Goal: Task Accomplishment & Management: Manage account settings

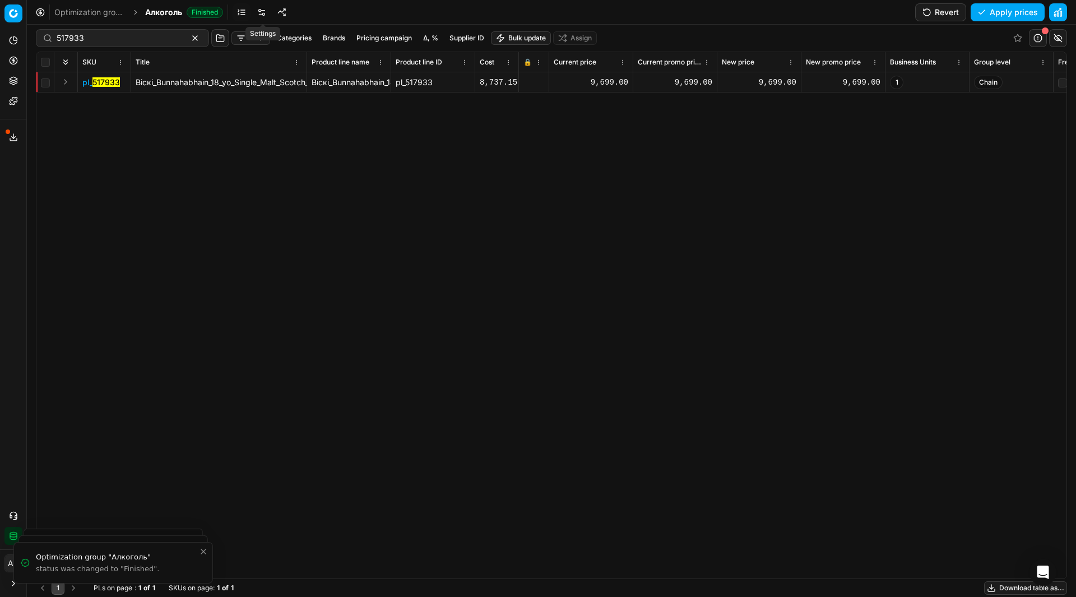
click at [260, 11] on link at bounding box center [262, 12] width 18 height 18
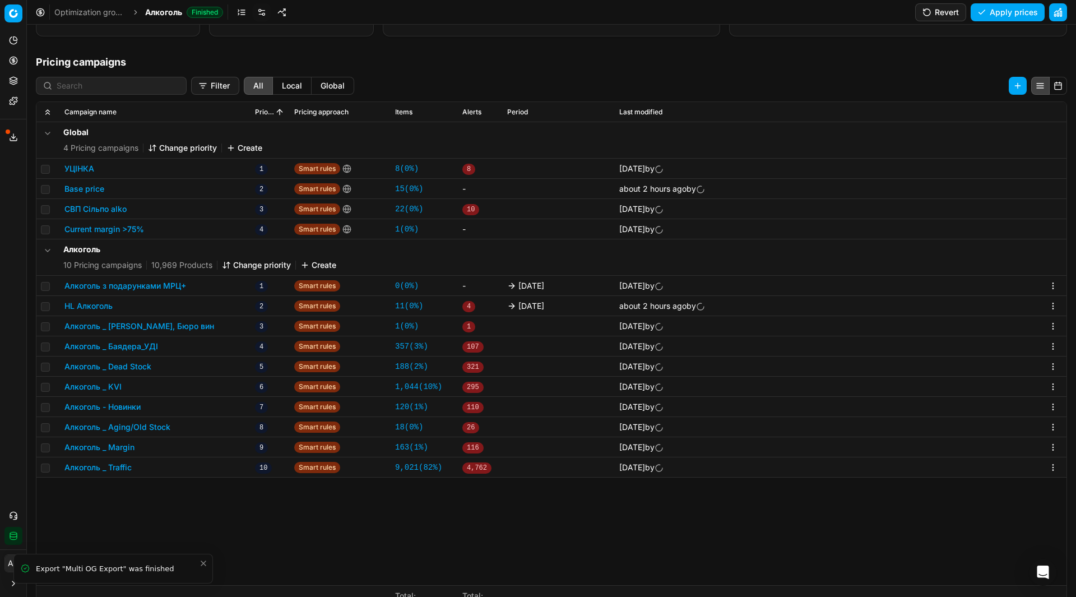
scroll to position [147, 0]
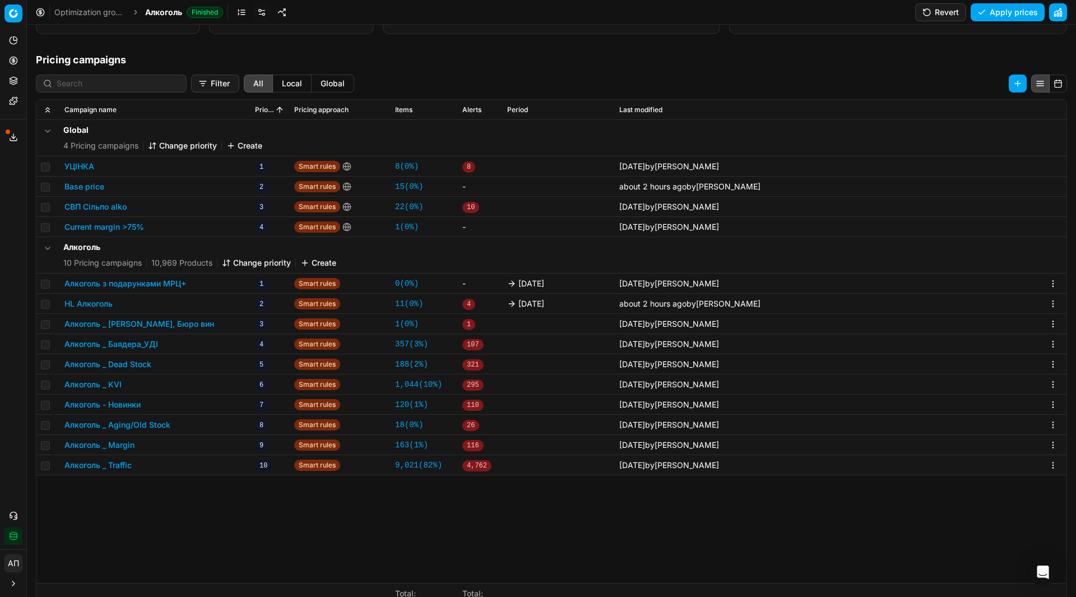
click at [160, 326] on button "Алкоголь _ [PERSON_NAME], Бюро вин" at bounding box center [139, 323] width 150 height 11
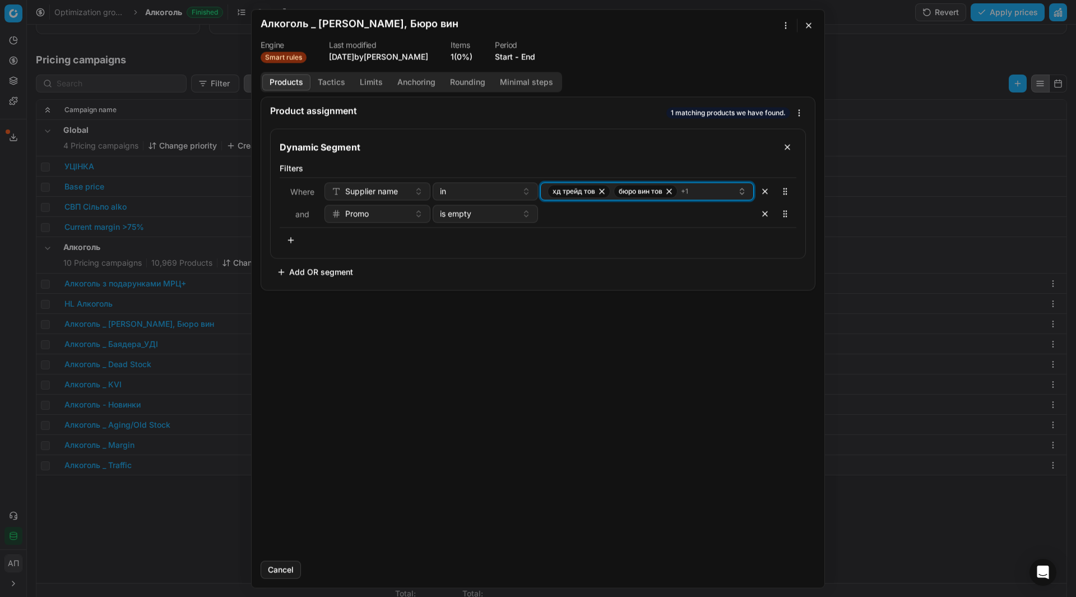
click at [699, 198] on div "хд трейд тов бюро вин тов + 1" at bounding box center [642, 190] width 190 height 13
click at [812, 20] on button "button" at bounding box center [808, 24] width 13 height 13
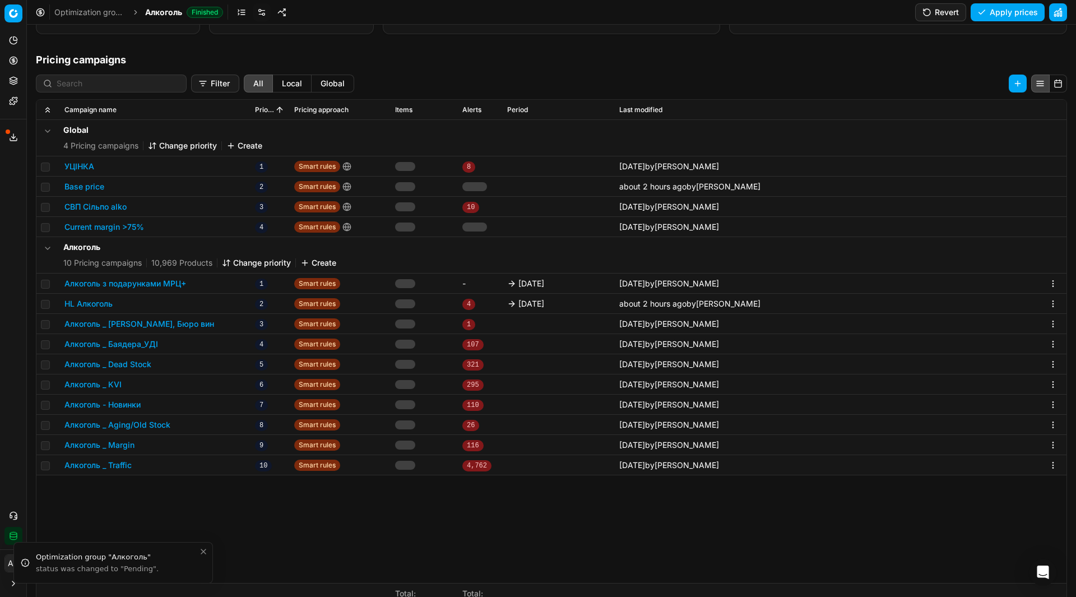
click at [152, 327] on button "Алкоголь _ [PERSON_NAME], Бюро вин" at bounding box center [139, 323] width 150 height 11
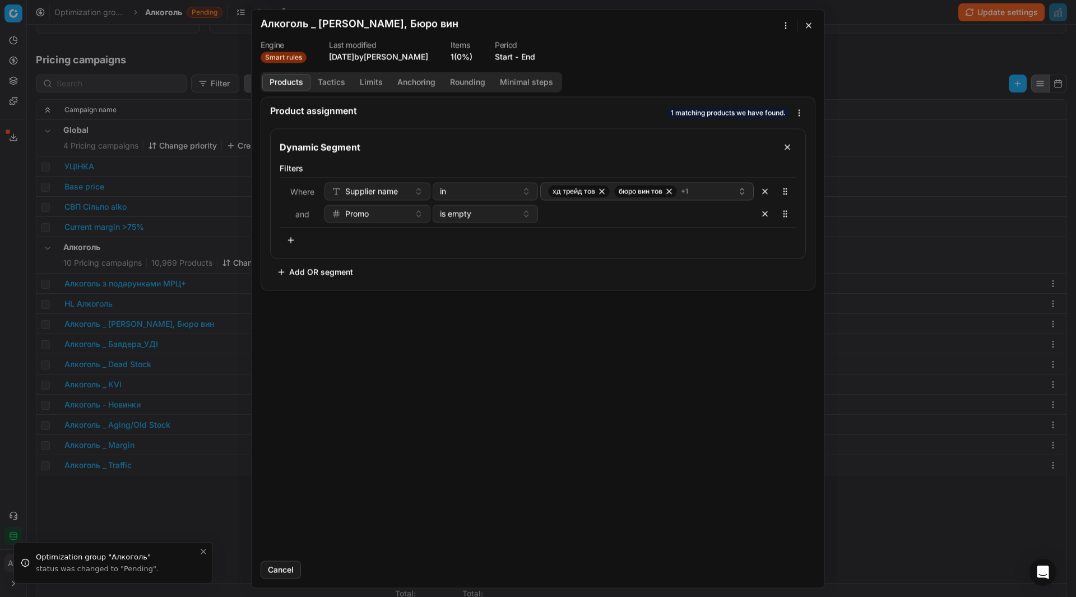
click at [808, 29] on button "button" at bounding box center [808, 24] width 13 height 13
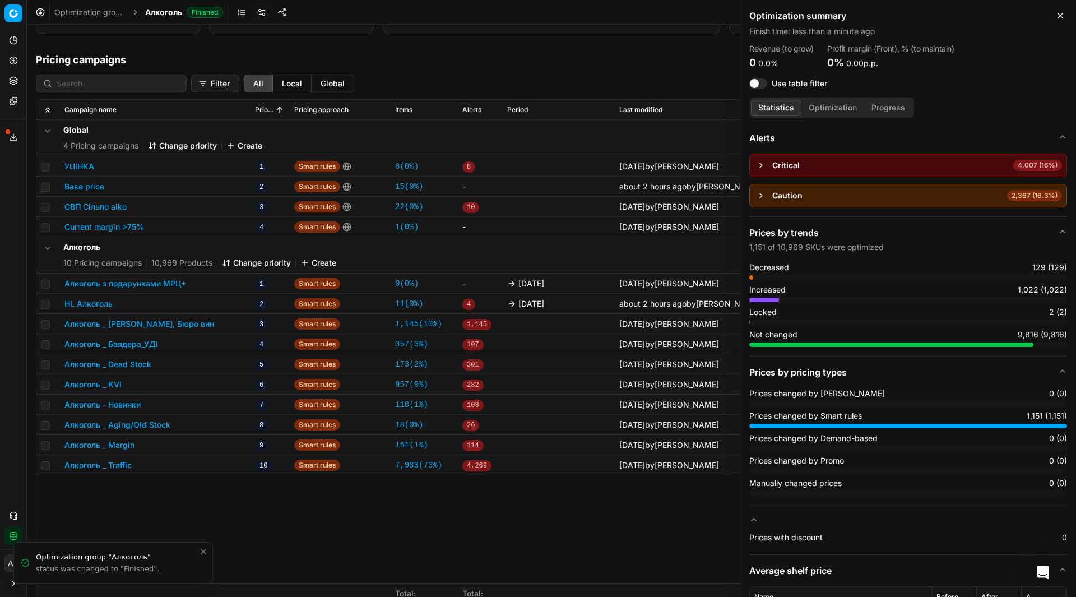
click at [175, 324] on button "Алкоголь _ [PERSON_NAME], Бюро вин" at bounding box center [139, 323] width 150 height 11
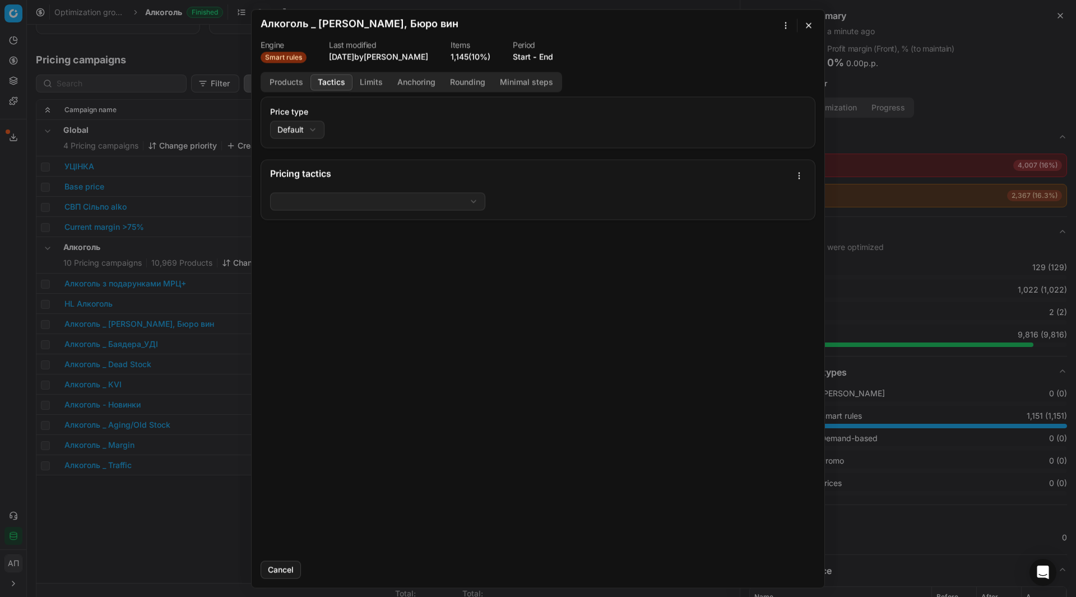
click at [329, 82] on button "Tactics" at bounding box center [331, 82] width 42 height 16
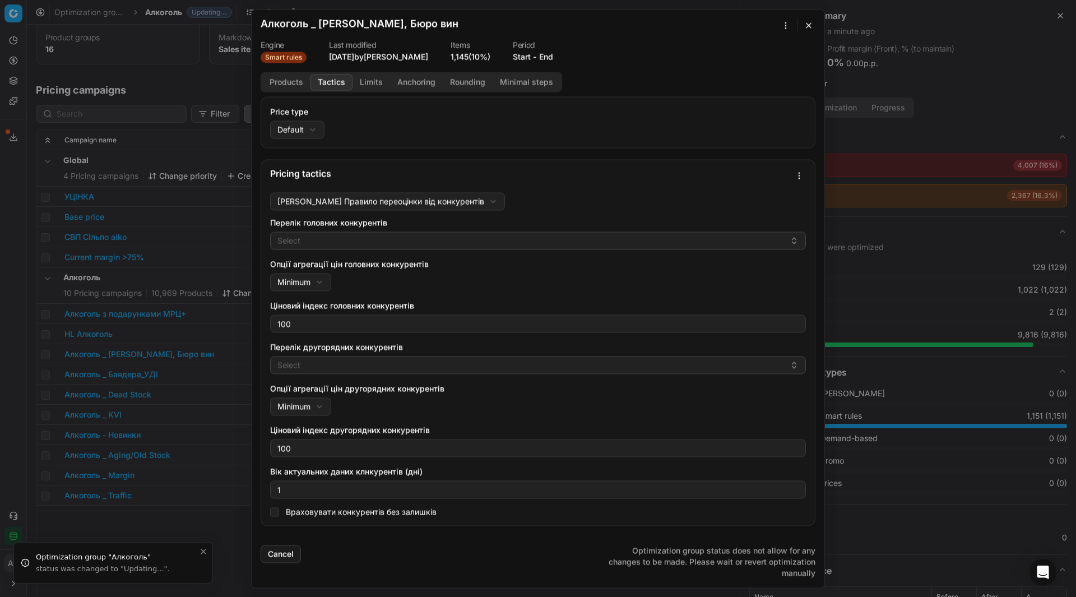
scroll to position [178, 0]
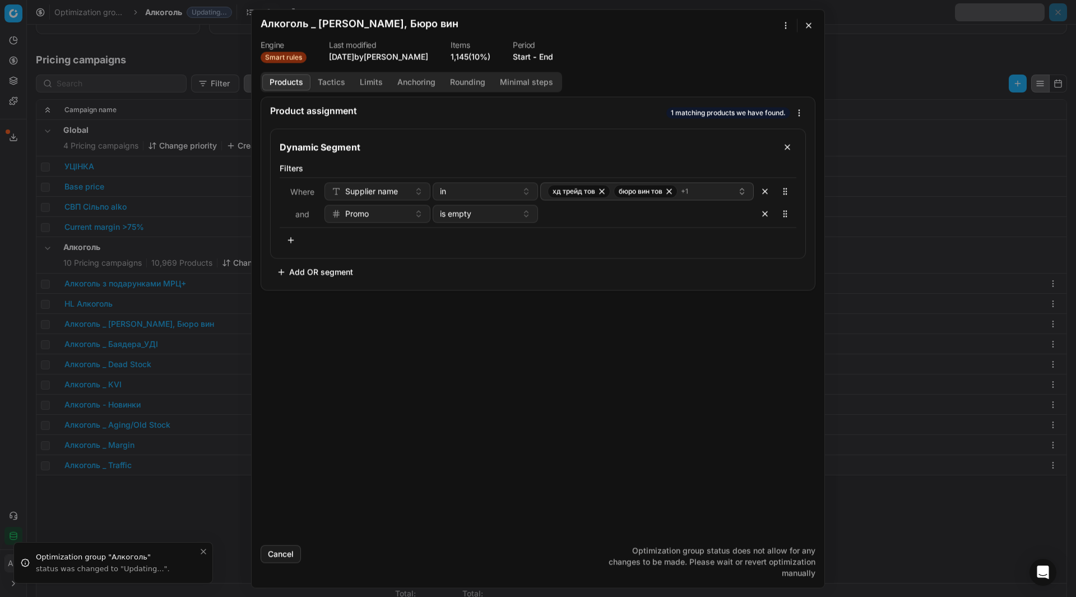
click at [285, 80] on button "Products" at bounding box center [286, 82] width 48 height 16
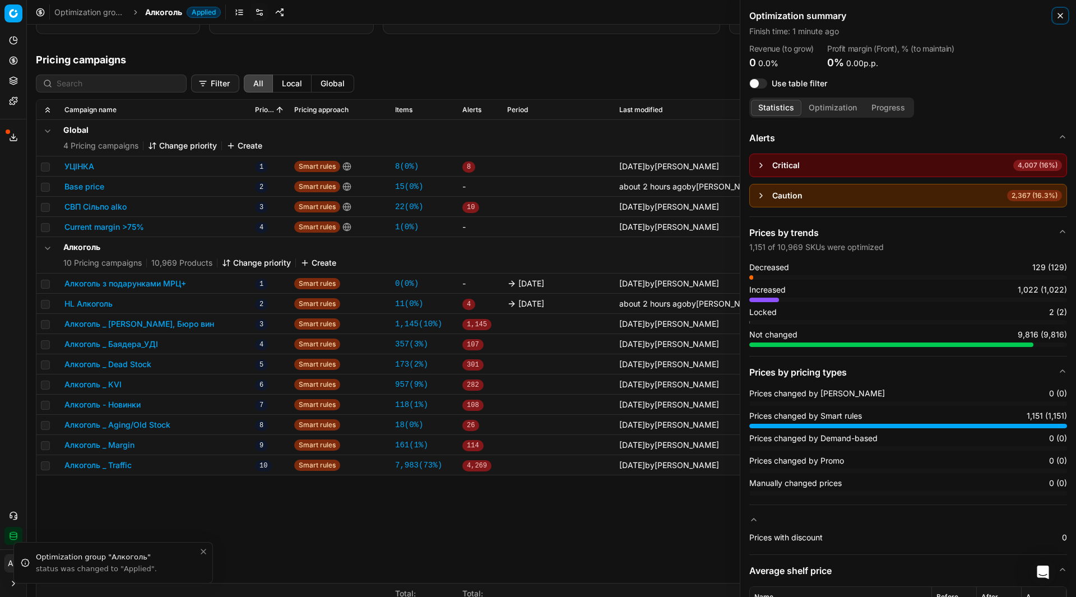
click at [1059, 12] on icon "button" at bounding box center [1059, 15] width 9 height 9
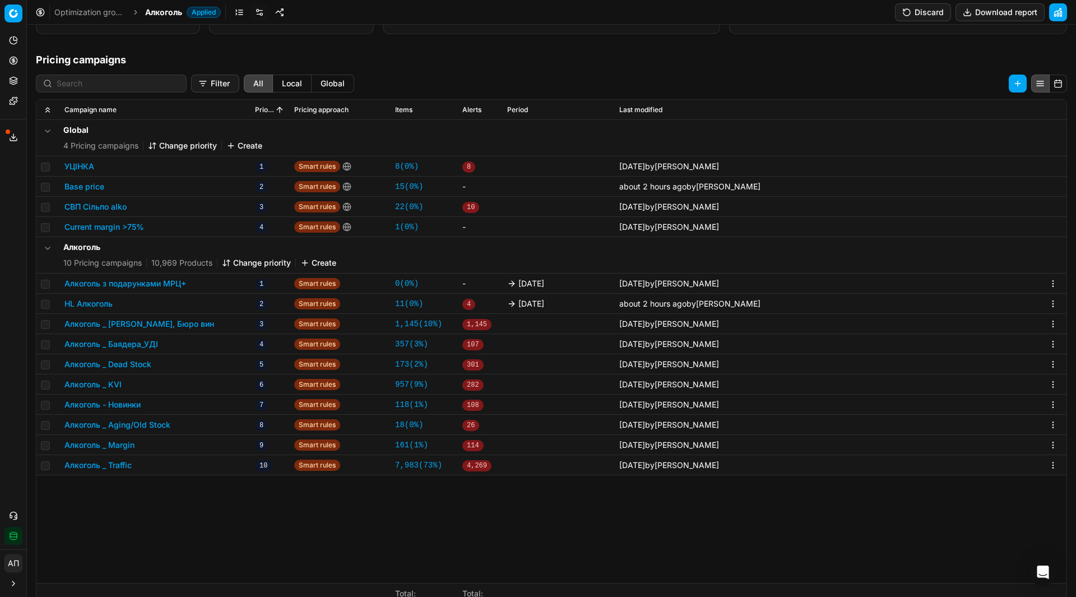
click at [114, 345] on button "Алкоголь _ Баядера_УДІ" at bounding box center [111, 343] width 94 height 11
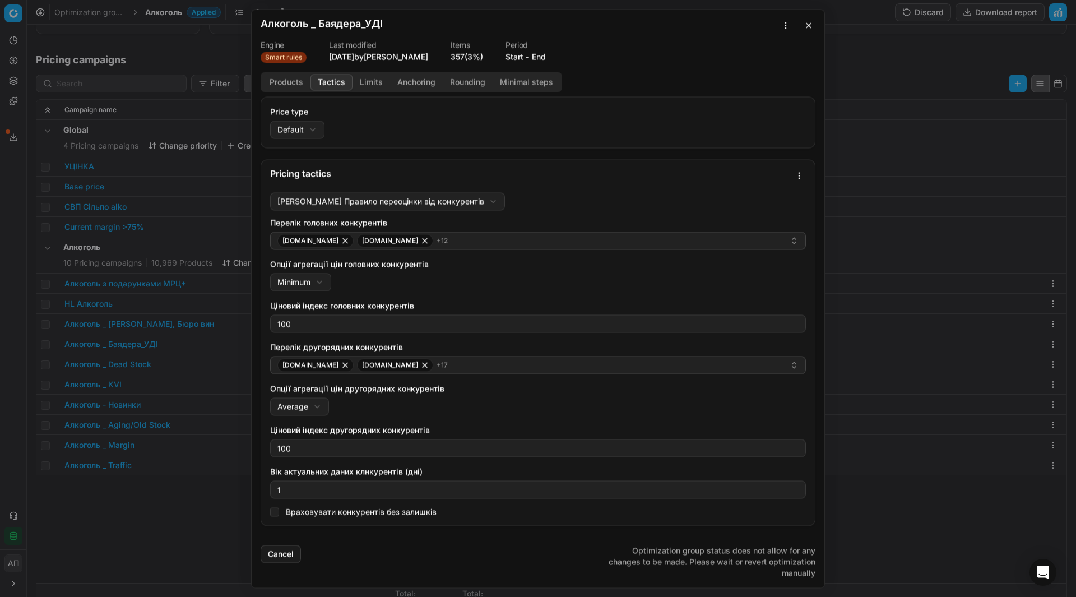
click at [337, 81] on button "Tactics" at bounding box center [331, 82] width 42 height 16
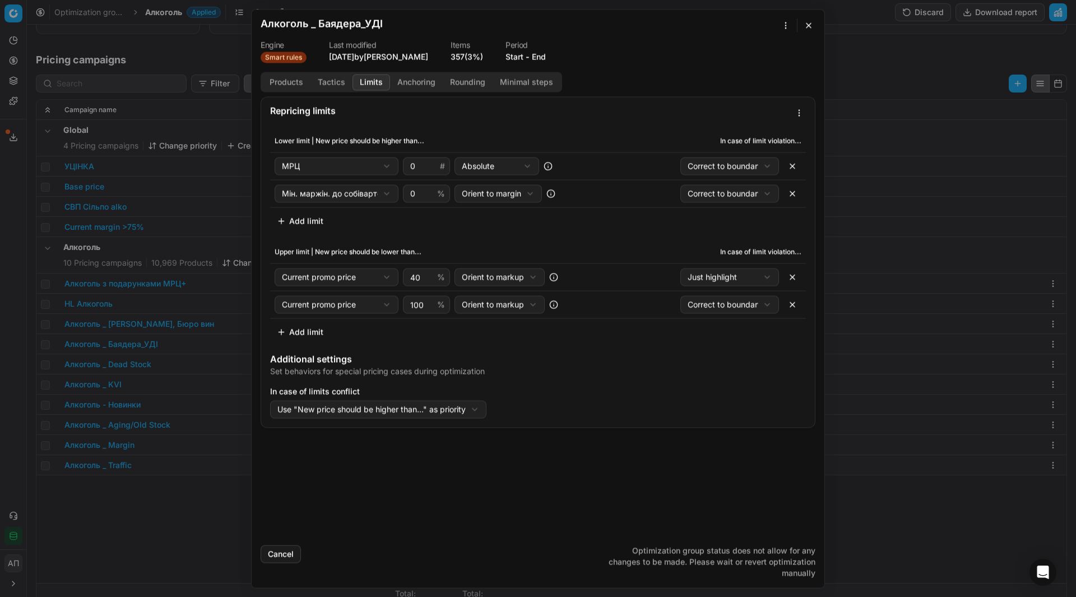
click at [368, 82] on button "Limits" at bounding box center [371, 82] width 38 height 16
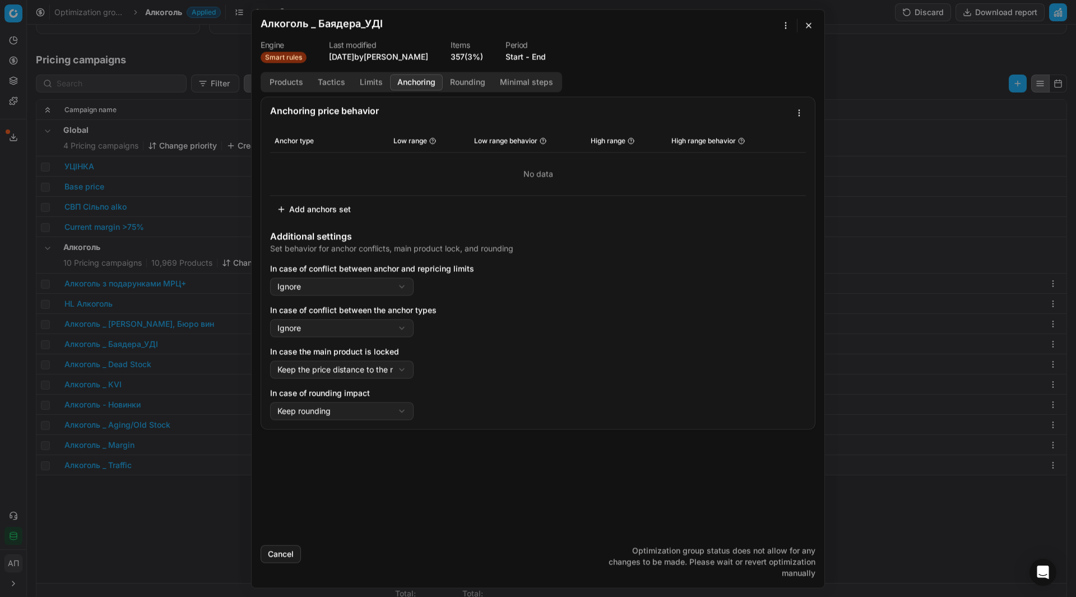
click at [407, 80] on button "Anchoring" at bounding box center [416, 82] width 53 height 16
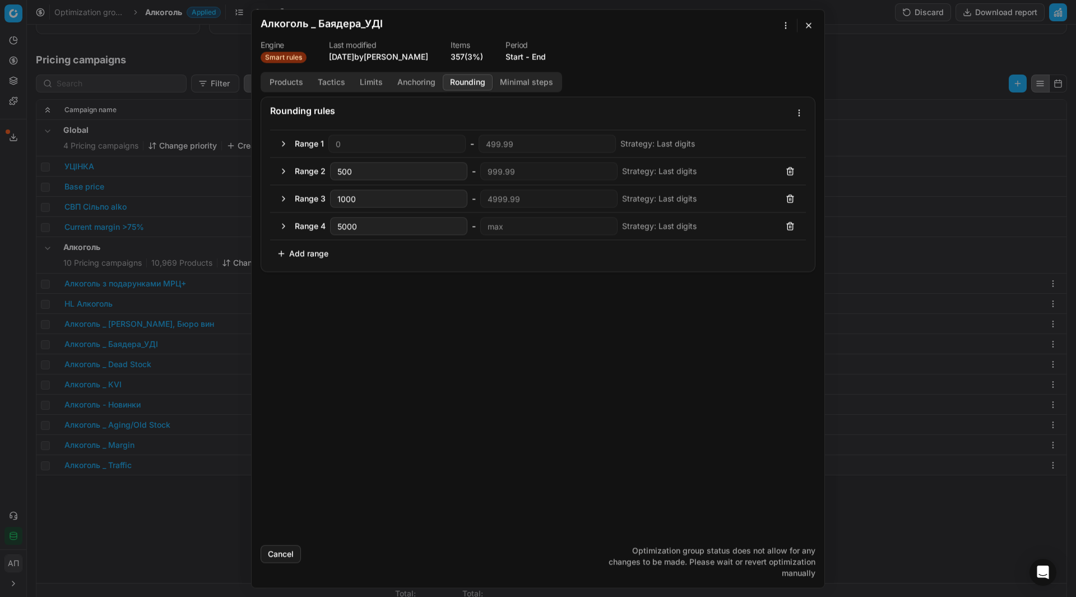
click at [467, 79] on button "Rounding" at bounding box center [468, 82] width 50 height 16
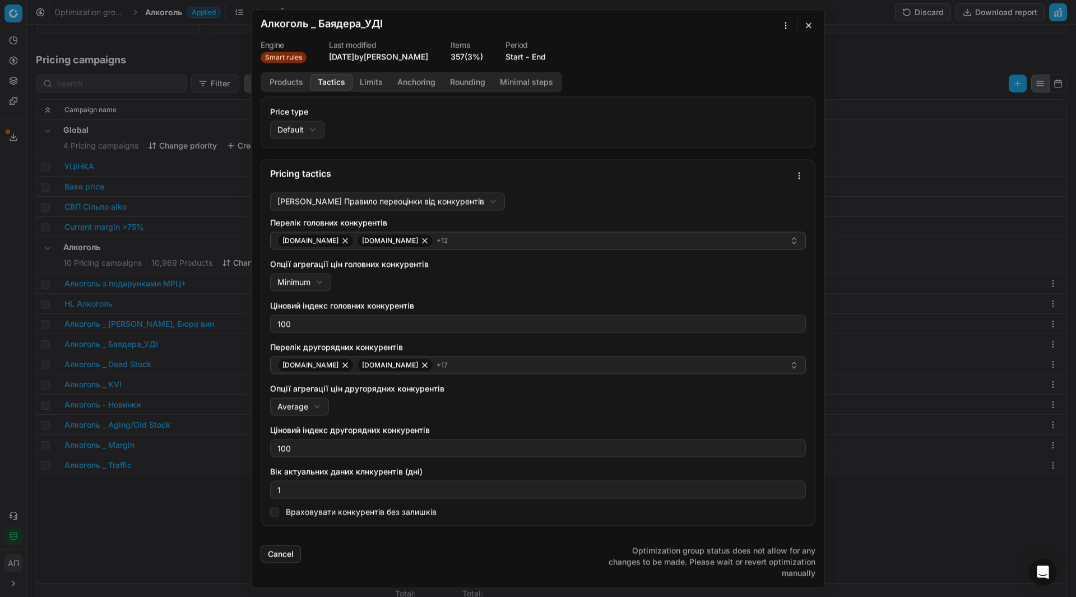
click at [340, 85] on button "Tactics" at bounding box center [331, 82] width 42 height 16
click at [286, 92] on div "Products Tactics Limits Anchoring Rounding Minimal steps Price type Default Def…" at bounding box center [538, 304] width 573 height 464
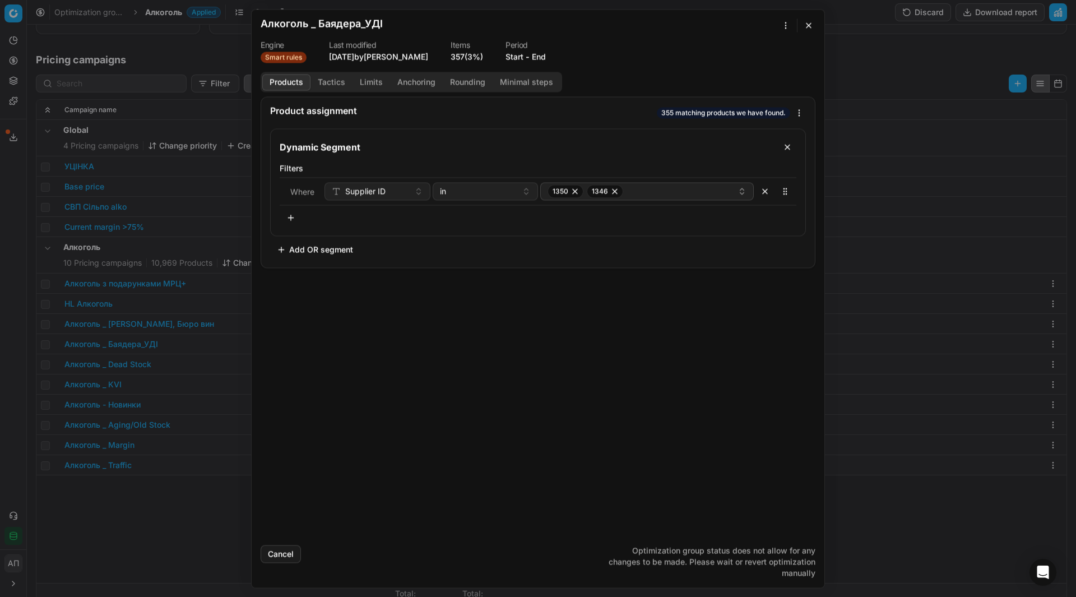
click at [283, 90] on button "Products" at bounding box center [286, 82] width 48 height 16
click at [810, 27] on button "button" at bounding box center [808, 24] width 13 height 13
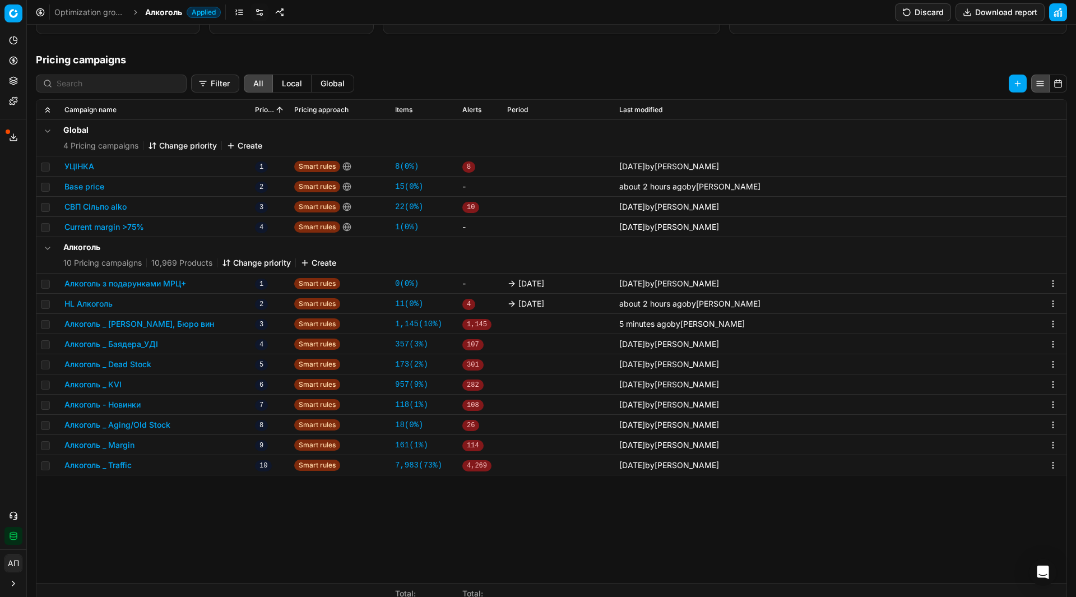
click at [160, 323] on button "Алкоголь _ [PERSON_NAME], Бюро вин" at bounding box center [139, 323] width 150 height 11
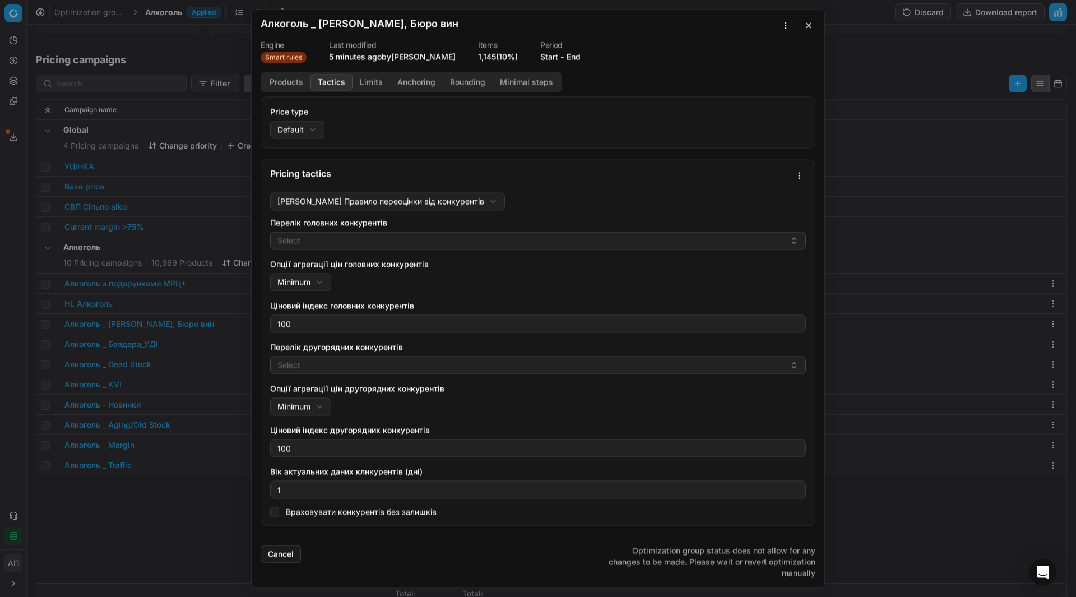
click at [337, 85] on button "Tactics" at bounding box center [331, 82] width 42 height 16
click at [810, 29] on button "button" at bounding box center [808, 24] width 13 height 13
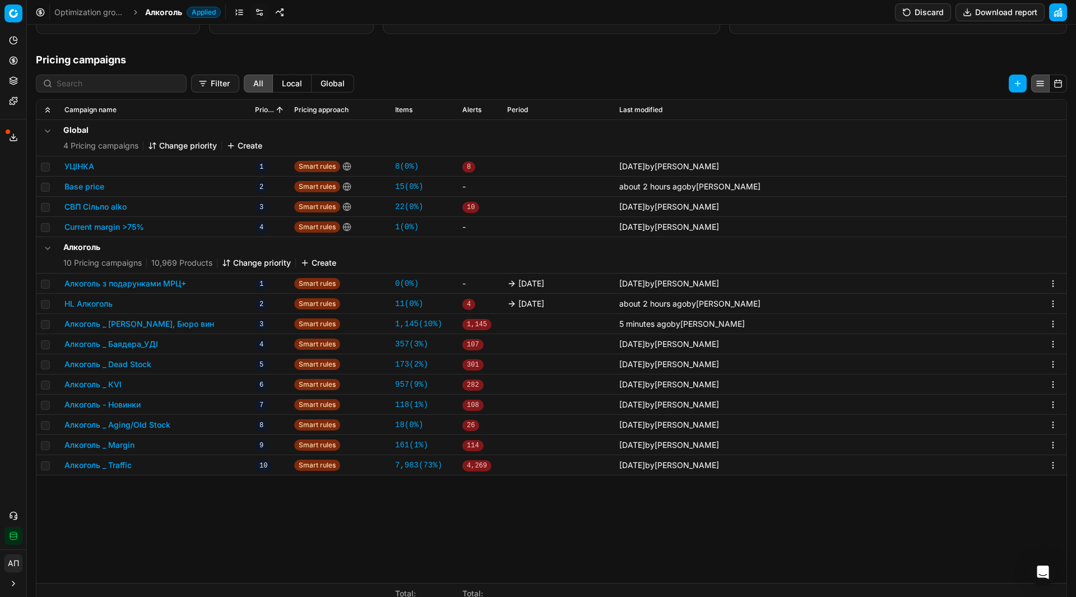
click at [145, 345] on button "Алкоголь _ Баядера_УДІ" at bounding box center [111, 343] width 94 height 11
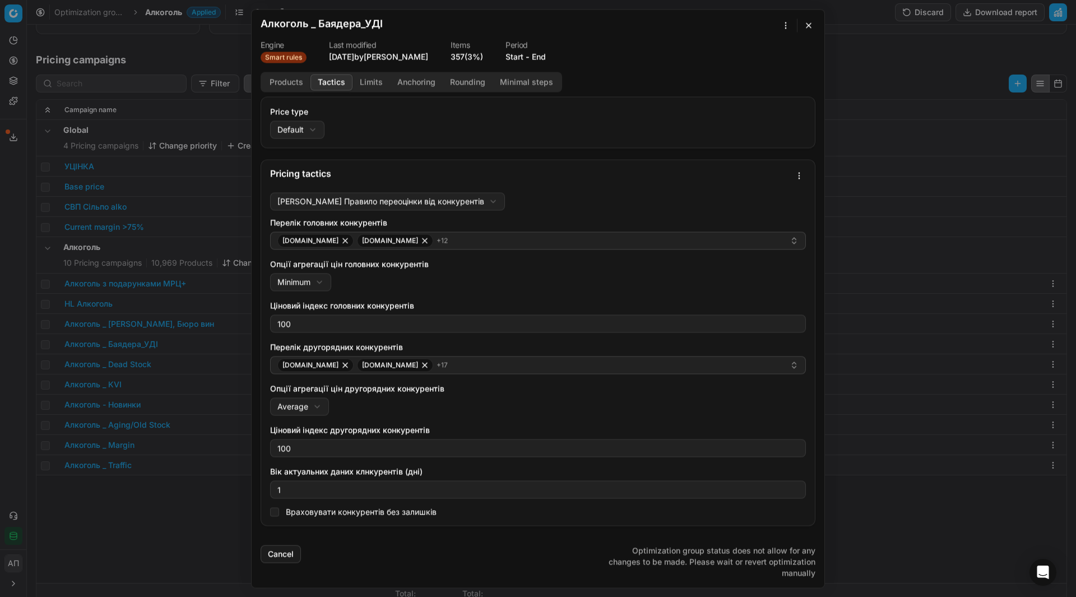
click at [331, 87] on button "Tactics" at bounding box center [331, 82] width 42 height 16
click at [811, 20] on button "button" at bounding box center [808, 24] width 13 height 13
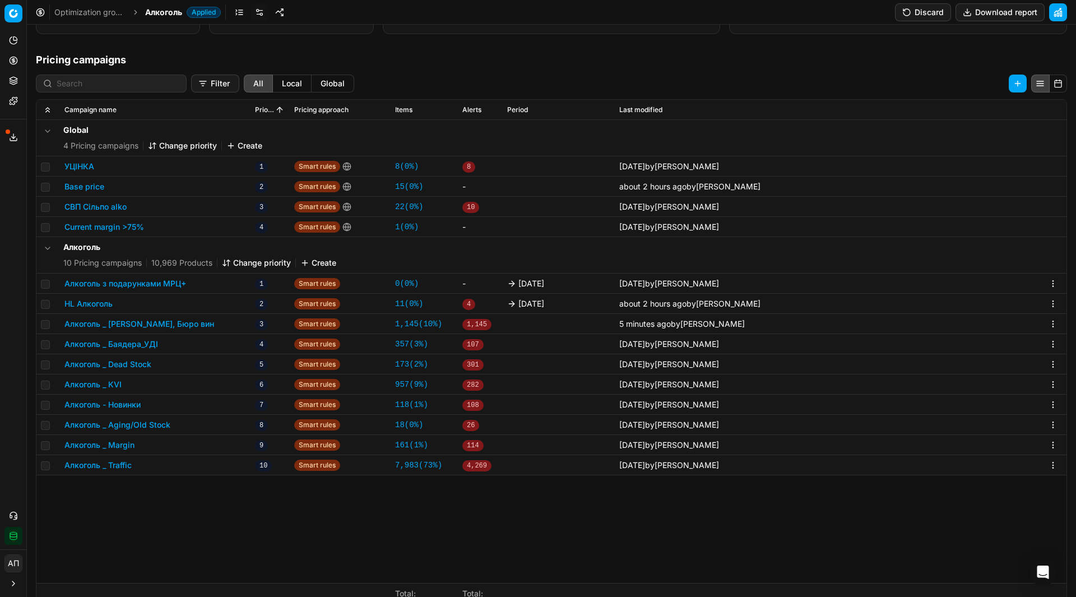
click at [166, 547] on div "Global 4 Pricing campaigns Change priority Create УЦІНКА 1 Smart rules 8 ( 0% )…" at bounding box center [551, 351] width 1030 height 463
click at [133, 341] on button "Алкоголь _ Баядера_УДІ" at bounding box center [111, 343] width 94 height 11
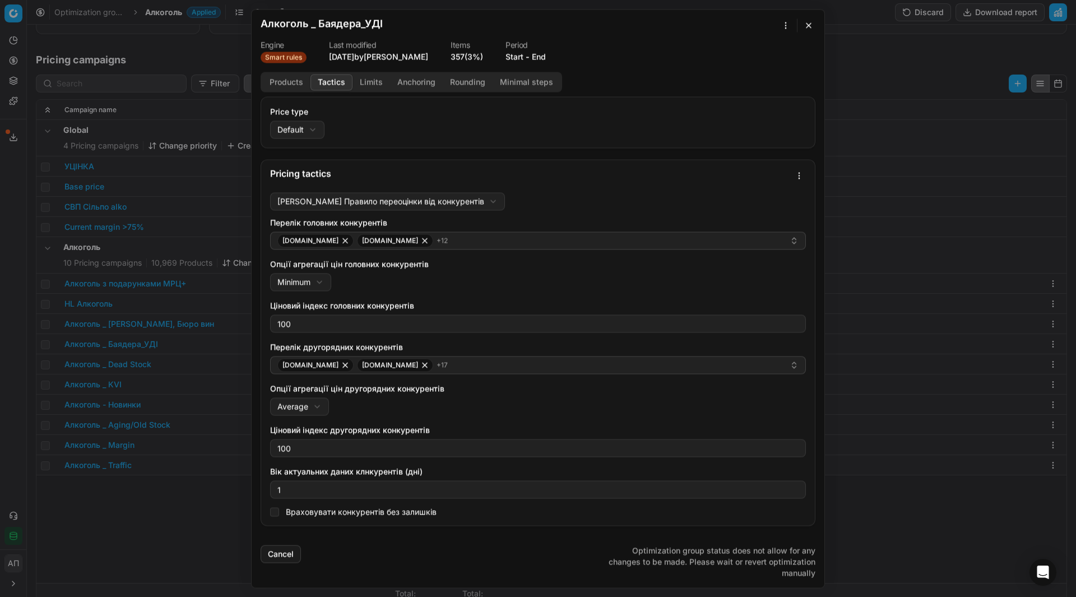
click at [333, 83] on button "Tactics" at bounding box center [331, 82] width 42 height 16
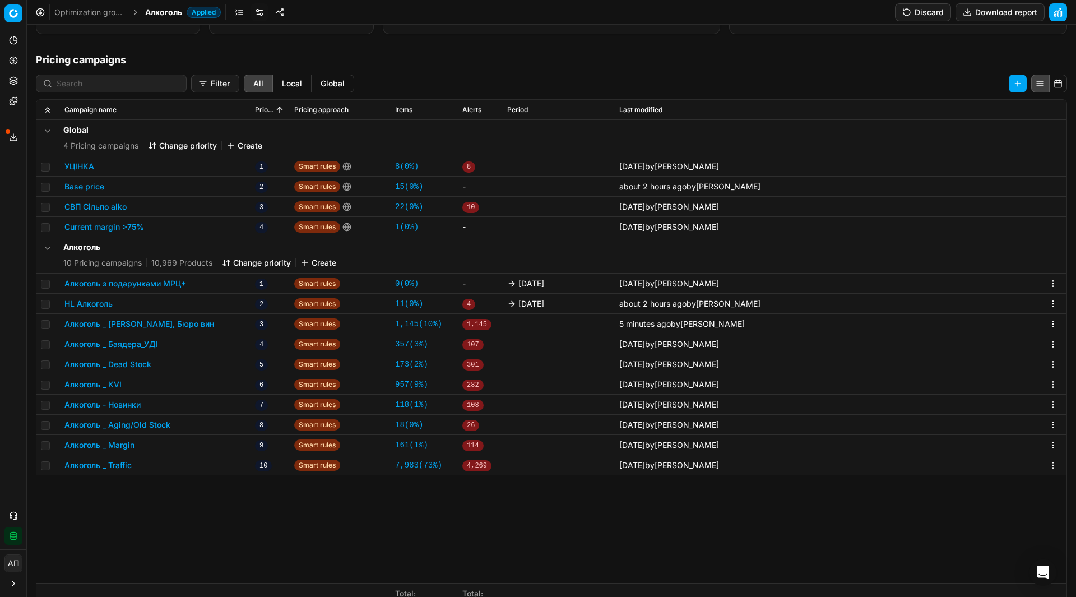
click at [116, 444] on button "Алкоголь _ Margin" at bounding box center [99, 444] width 70 height 11
click at [114, 469] on button "Алкоголь _ Traffic" at bounding box center [97, 464] width 67 height 11
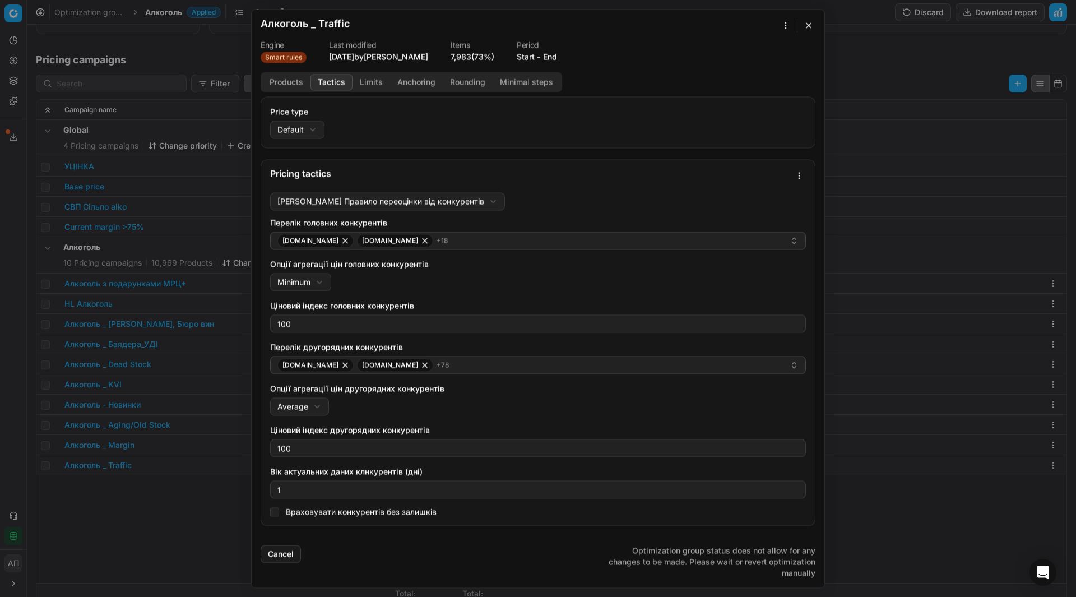
click at [328, 83] on button "Tactics" at bounding box center [331, 82] width 42 height 16
